Goal: Transaction & Acquisition: Purchase product/service

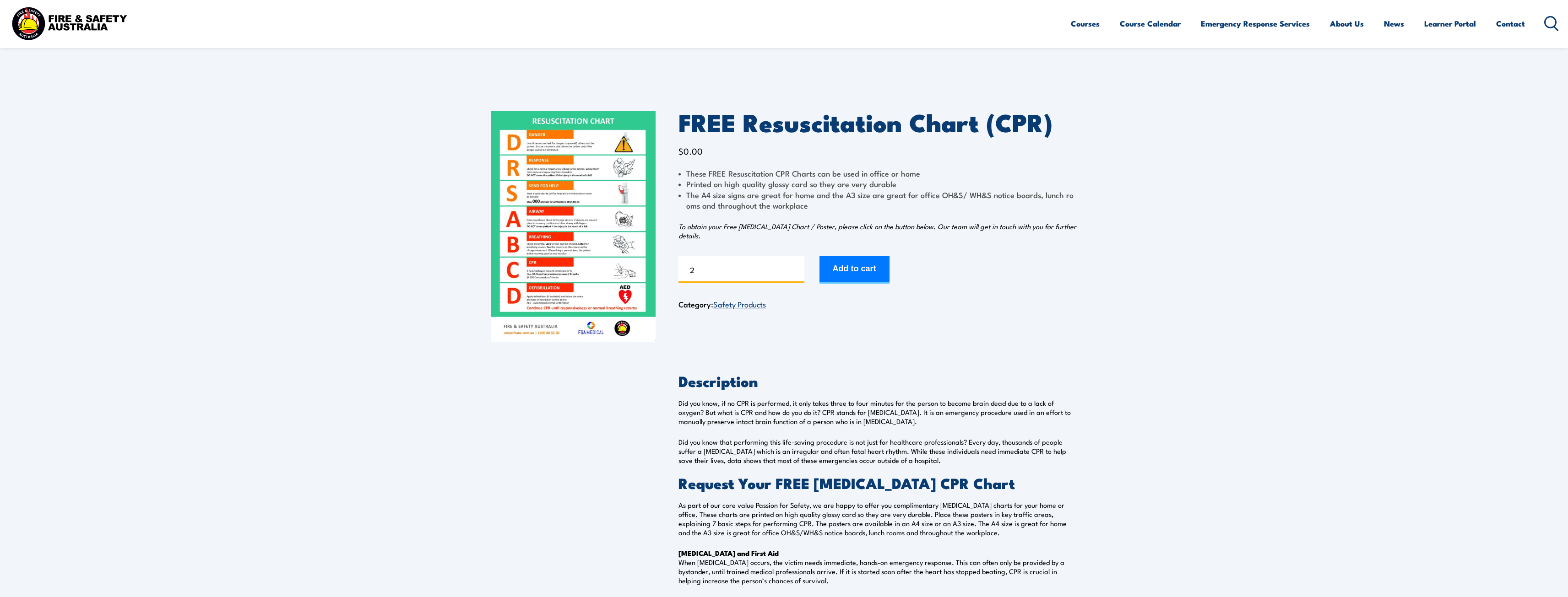
click at [797, 266] on input "2" at bounding box center [742, 269] width 126 height 27
click at [797, 266] on input "3" at bounding box center [742, 269] width 126 height 27
click at [797, 266] on input "4" at bounding box center [742, 269] width 126 height 27
type input "5"
click at [797, 266] on input "5" at bounding box center [742, 269] width 126 height 27
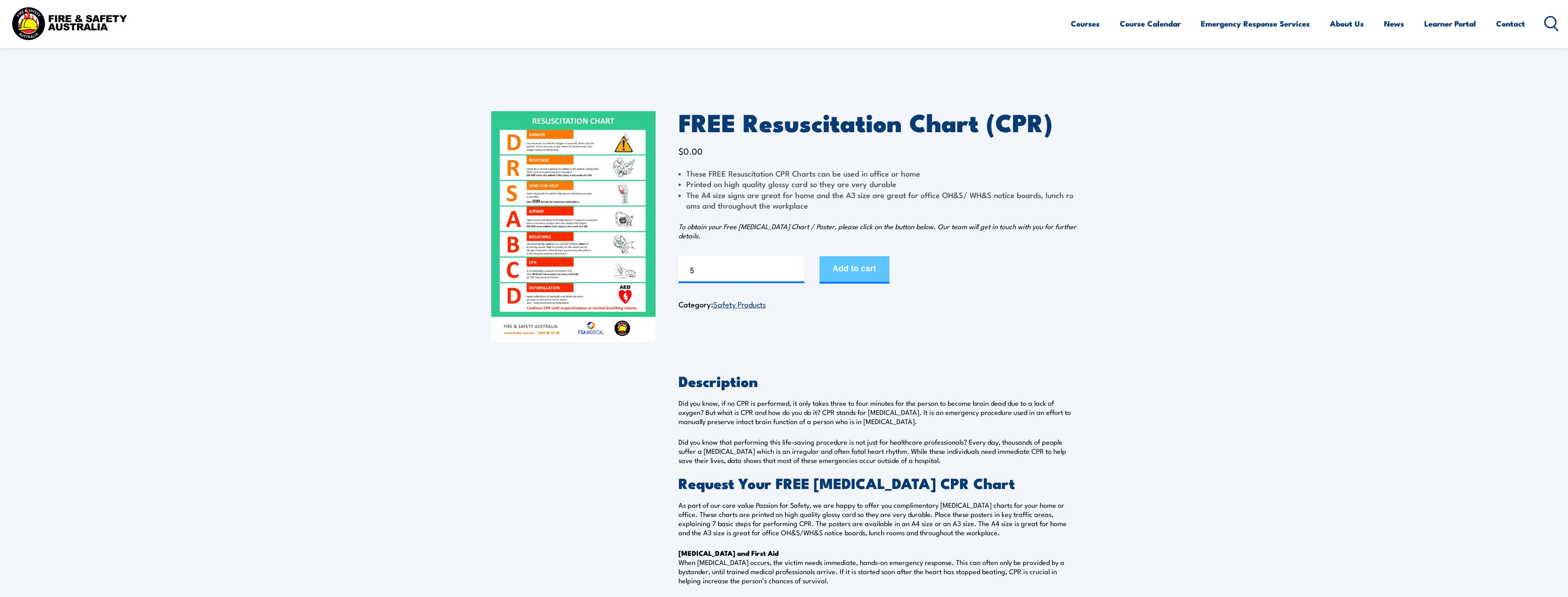
click at [856, 270] on button "Add to cart" at bounding box center [854, 269] width 70 height 27
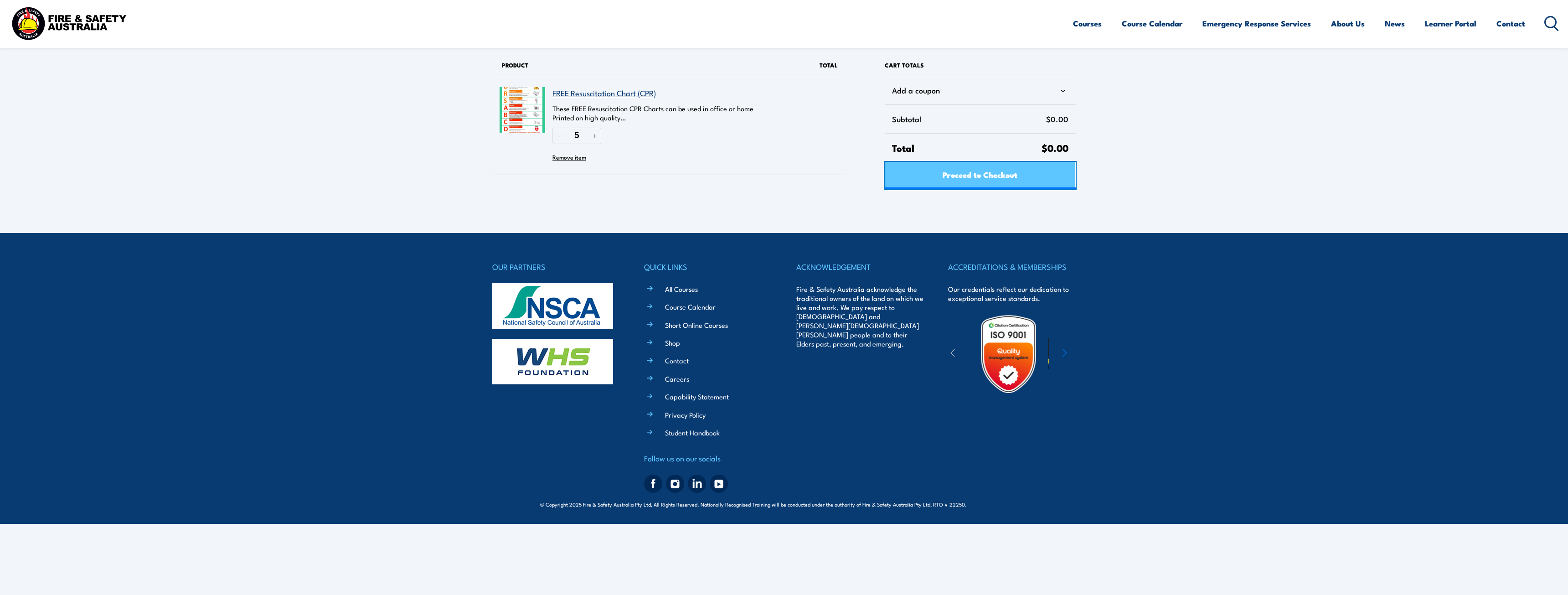
click at [992, 175] on span "Proceed to Checkout" at bounding box center [980, 175] width 75 height 24
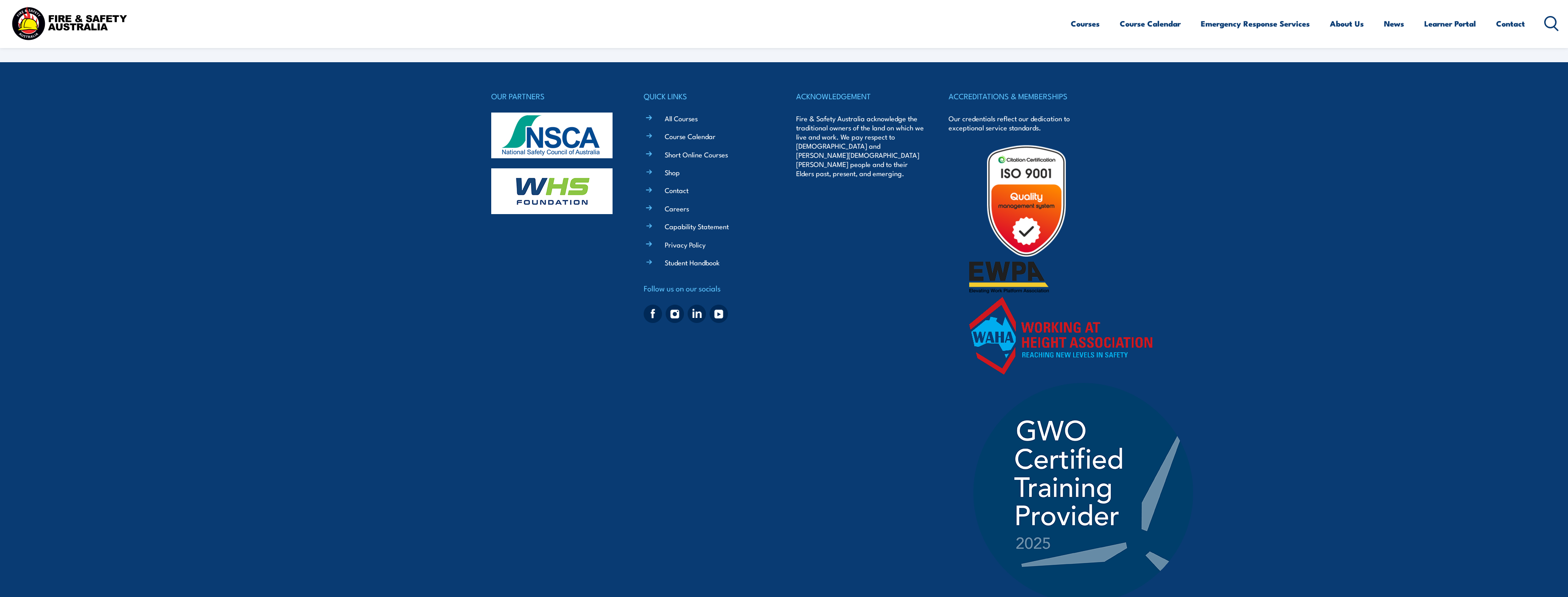
select select "VIC"
